Goal: Navigation & Orientation: Understand site structure

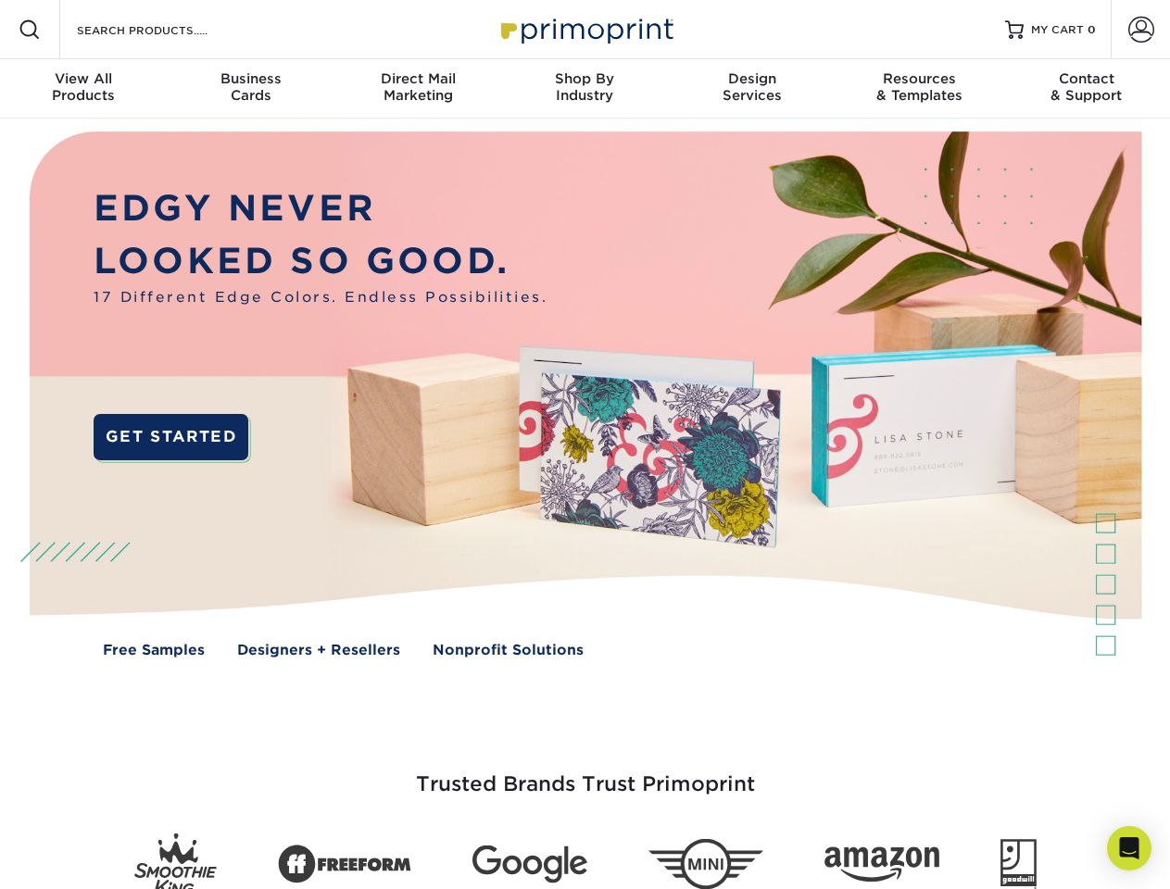
click at [584, 445] on img at bounding box center [585, 408] width 1158 height 579
click at [30, 30] on span at bounding box center [30, 30] width 22 height 22
click at [1140, 30] on span at bounding box center [1141, 30] width 26 height 26
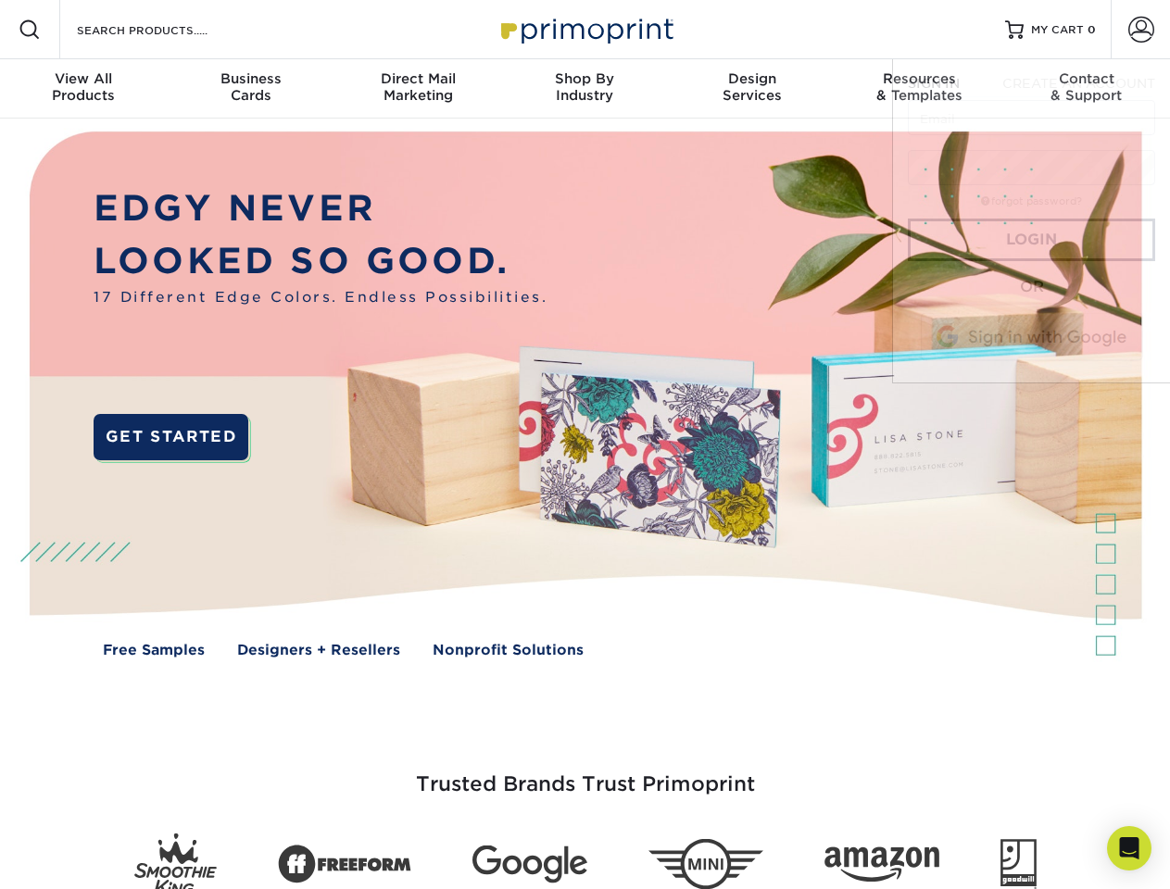
click at [83, 89] on div "View All Products" at bounding box center [83, 86] width 167 height 33
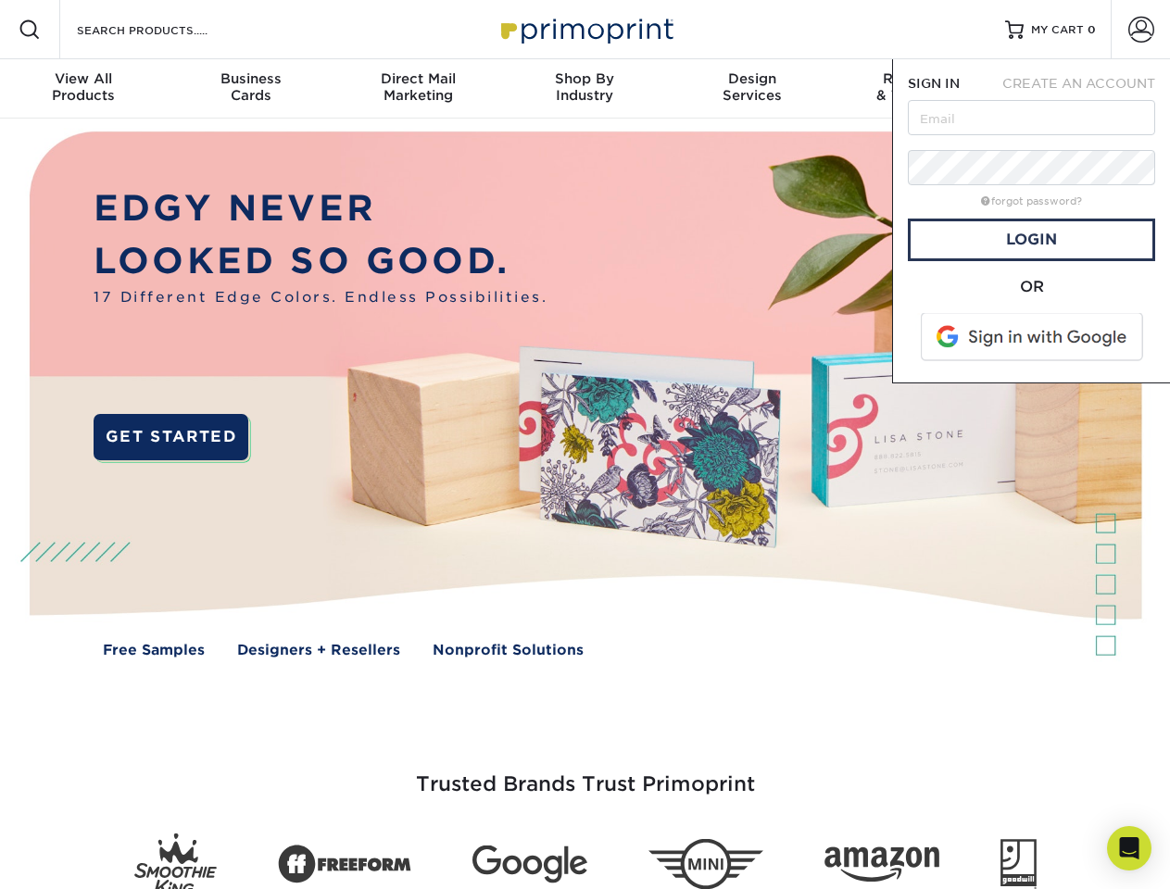
click at [250, 89] on div "Business Cards" at bounding box center [250, 86] width 167 height 33
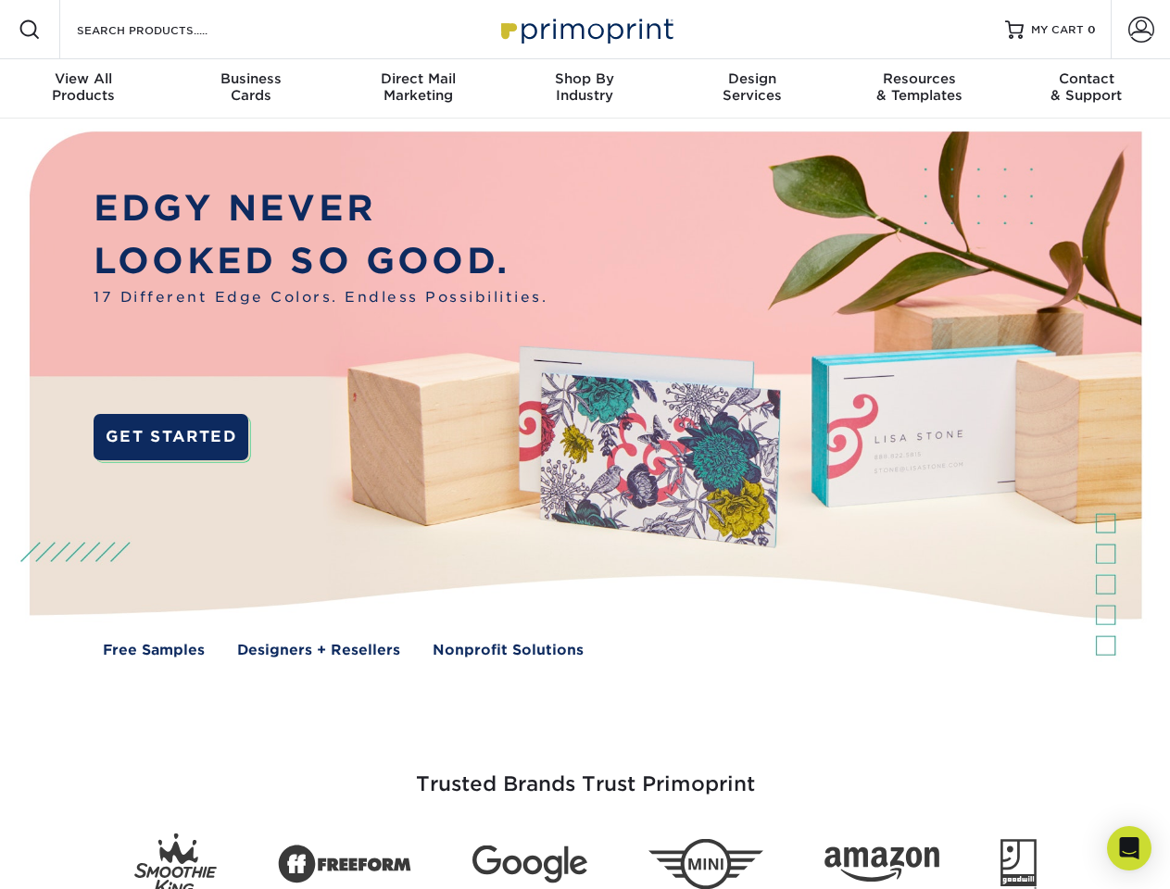
click at [418, 89] on div "Direct Mail Marketing" at bounding box center [417, 86] width 167 height 33
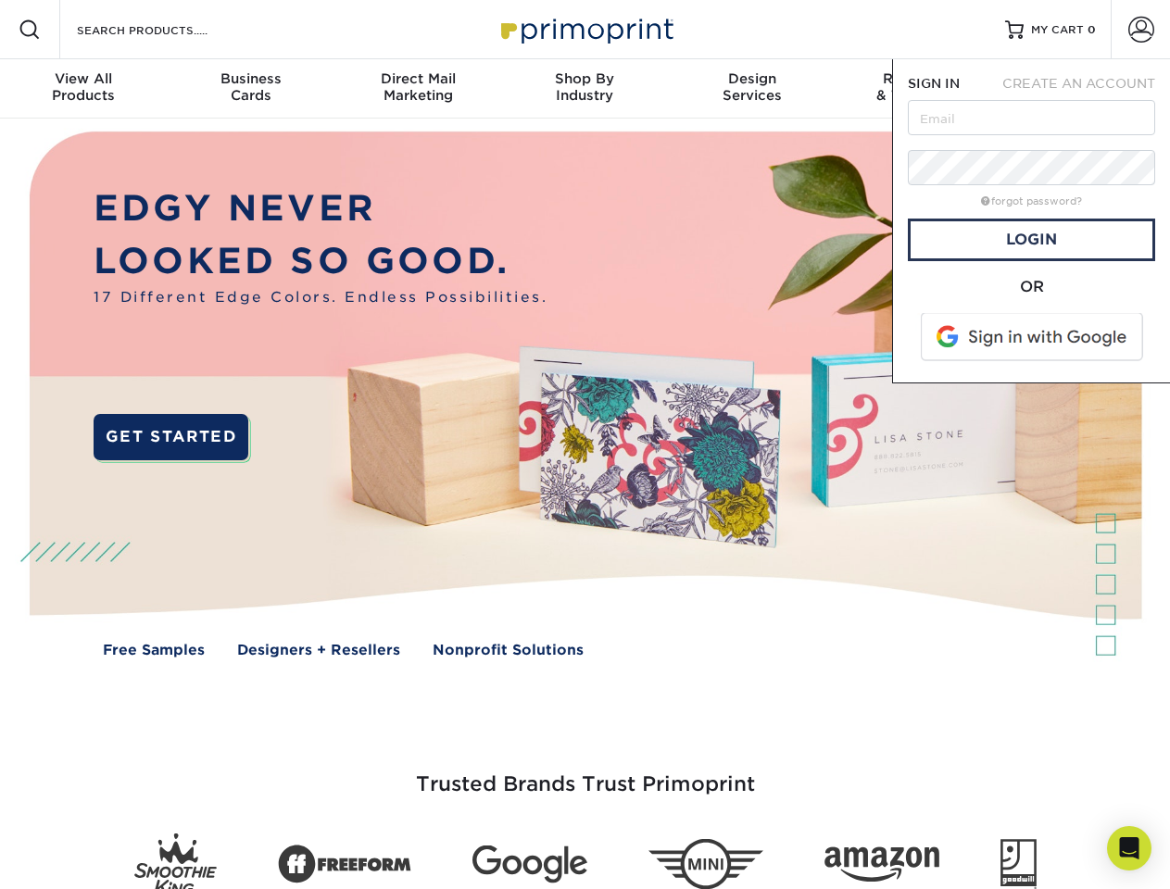
click at [584, 89] on div "Shop By Industry" at bounding box center [584, 86] width 167 height 33
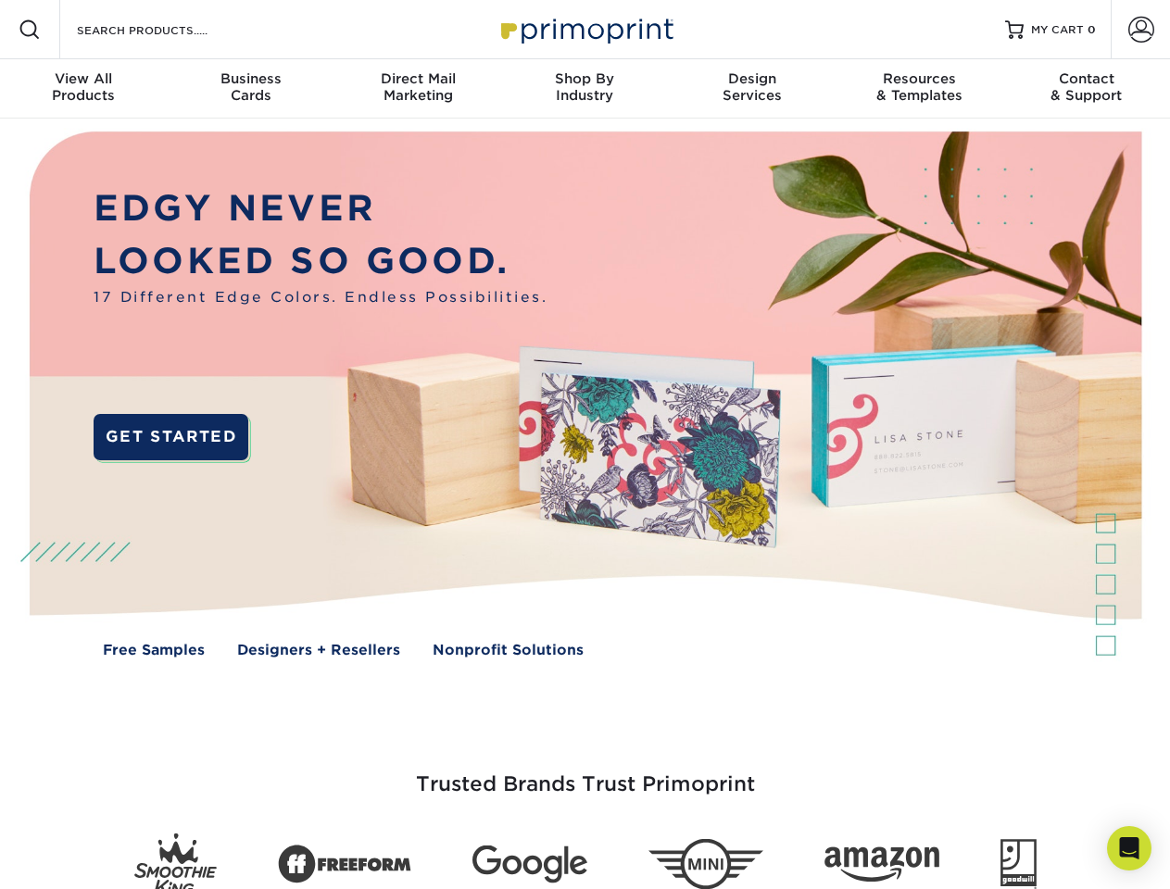
click at [752, 89] on div "Design Services" at bounding box center [752, 86] width 167 height 33
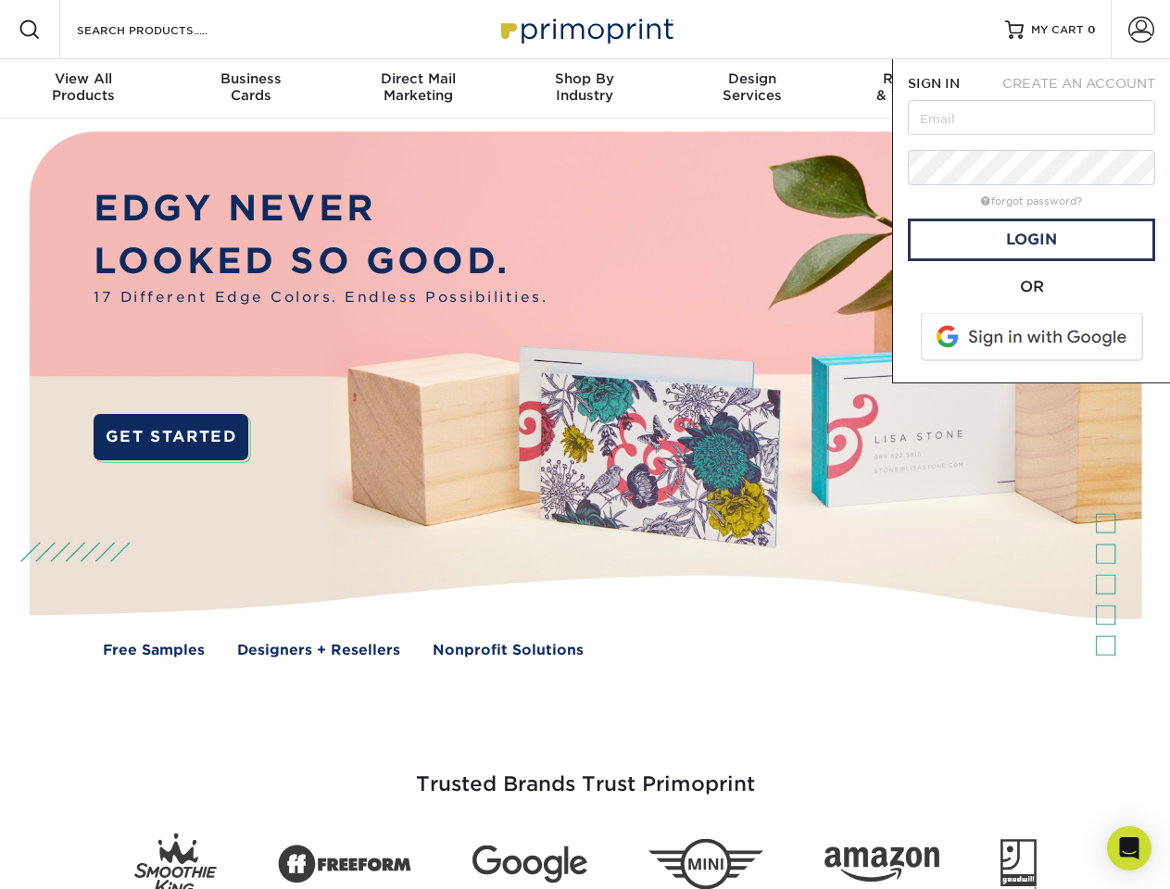
click at [919, 89] on span "SIGN IN" at bounding box center [934, 83] width 52 height 15
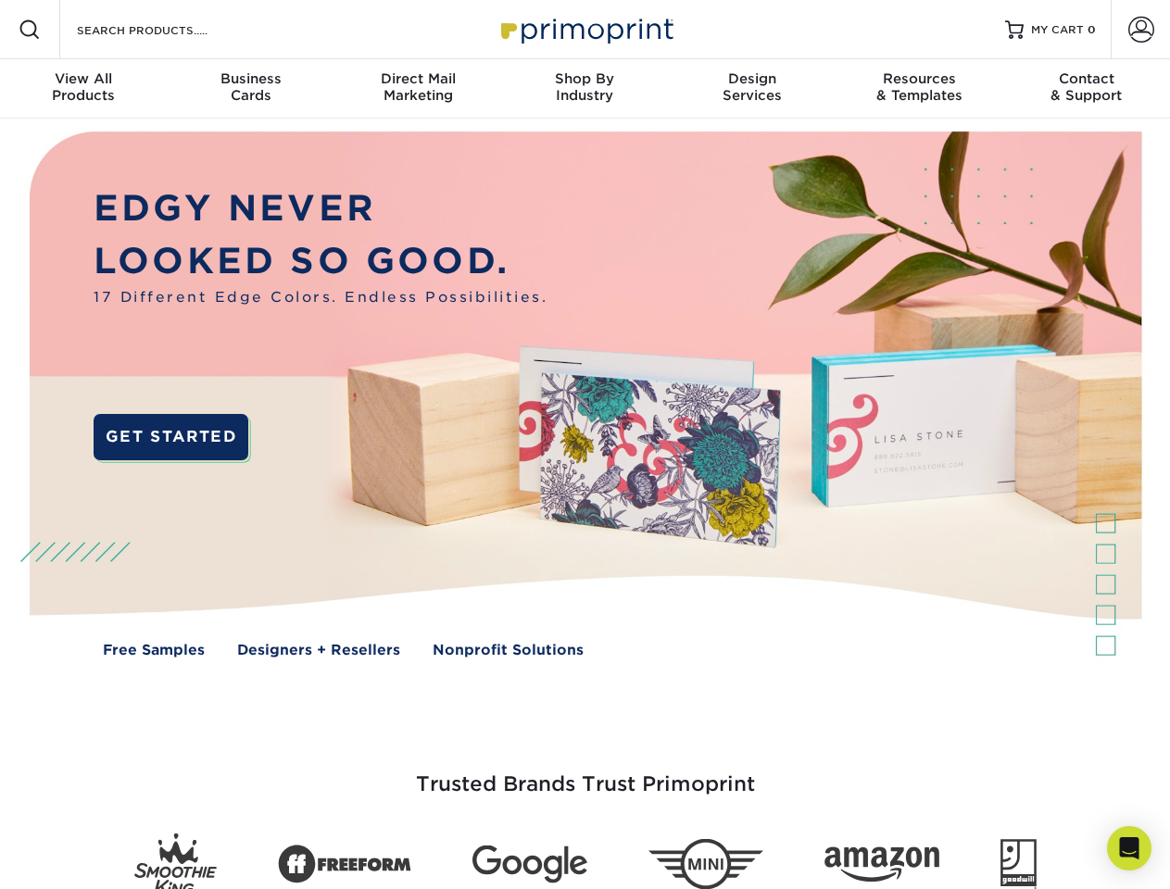
click at [1086, 89] on div "Contact & Support" at bounding box center [1086, 86] width 167 height 33
